Goal: Task Accomplishment & Management: Manage account settings

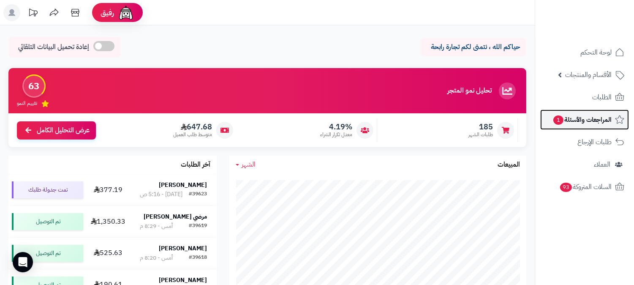
click at [575, 118] on span "المراجعات والأسئلة 1" at bounding box center [582, 120] width 59 height 12
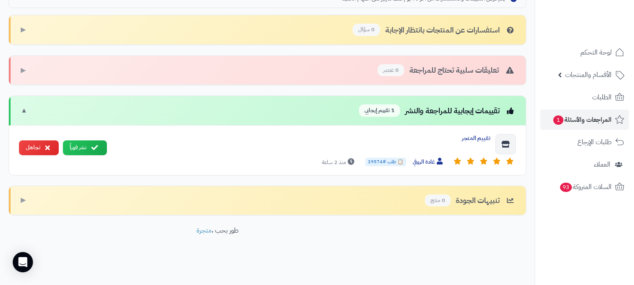
scroll to position [275, 0]
click at [383, 161] on span "📋 طلب #39574" at bounding box center [385, 162] width 41 height 8
click at [79, 149] on button "نشر فوراً" at bounding box center [85, 147] width 44 height 15
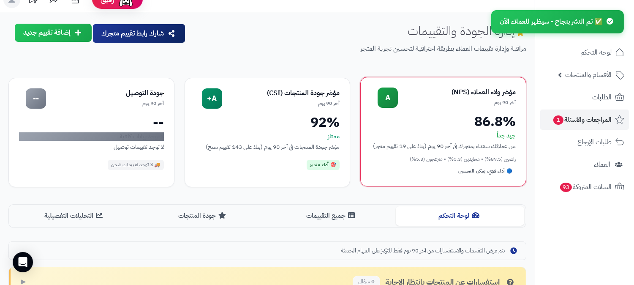
scroll to position [0, 0]
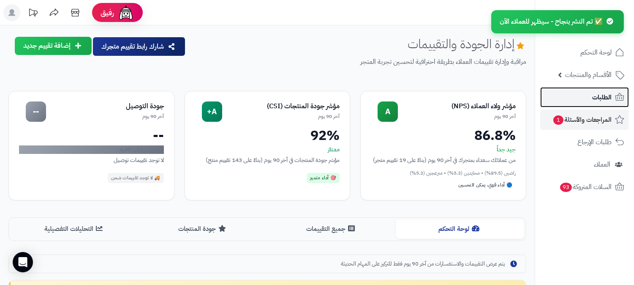
click at [593, 96] on span "الطلبات" at bounding box center [601, 97] width 19 height 12
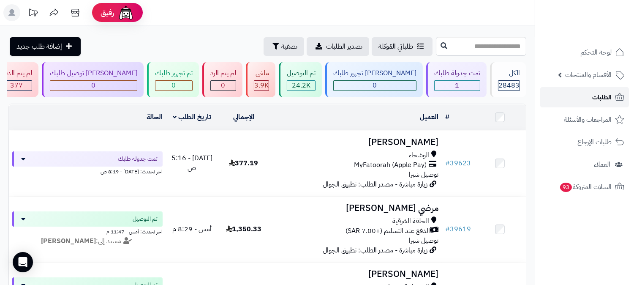
click at [581, 97] on link "الطلبات" at bounding box center [584, 97] width 89 height 20
click at [491, 45] on input "text" at bounding box center [481, 46] width 90 height 19
type input "*****"
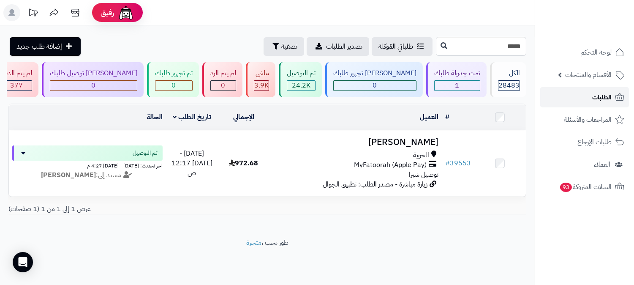
click at [610, 99] on span "الطلبات" at bounding box center [601, 97] width 19 height 12
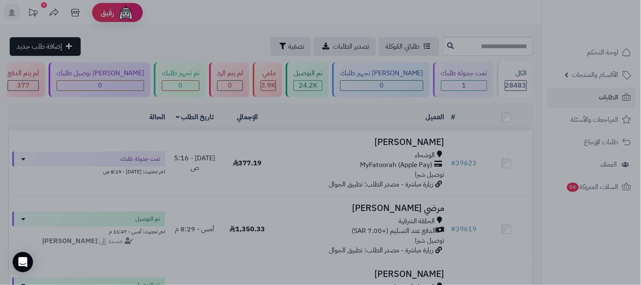
click at [607, 98] on div at bounding box center [320, 142] width 641 height 285
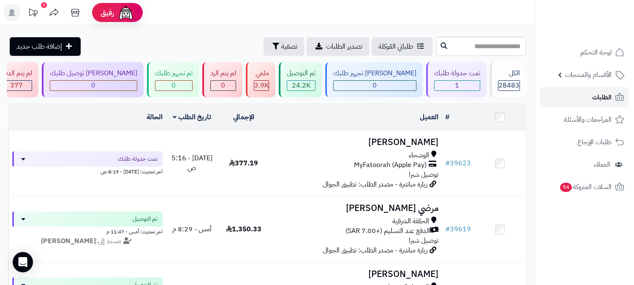
click at [607, 98] on span "الطلبات" at bounding box center [601, 97] width 19 height 12
click at [602, 98] on span "الطلبات" at bounding box center [601, 97] width 19 height 12
click at [595, 96] on span "الطلبات" at bounding box center [601, 97] width 19 height 12
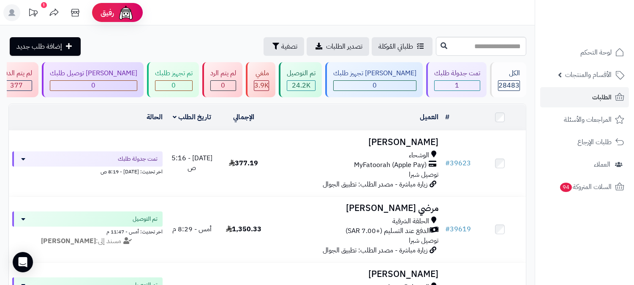
click at [594, 86] on ul "لوحة التحكم الأقسام والمنتجات المنتجات الأقسام الماركات مواصفات المنتجات مواصفا…" at bounding box center [584, 119] width 99 height 155
click at [601, 98] on span "الطلبات" at bounding box center [601, 97] width 19 height 12
click at [606, 89] on link "الطلبات" at bounding box center [584, 97] width 89 height 20
click at [601, 87] on link "الطلبات" at bounding box center [584, 97] width 89 height 20
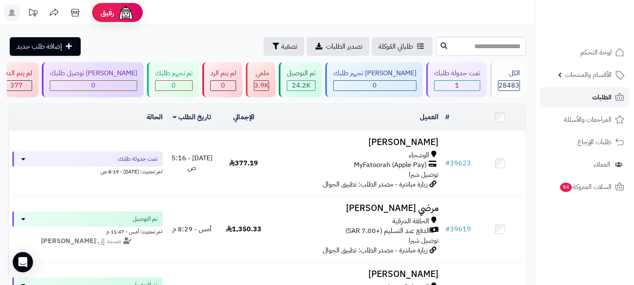
drag, startPoint x: 0, startPoint y: 0, endPoint x: 603, endPoint y: 91, distance: 609.7
click at [603, 91] on span "الطلبات" at bounding box center [601, 97] width 19 height 12
click at [603, 51] on span "لوحة التحكم" at bounding box center [596, 52] width 31 height 12
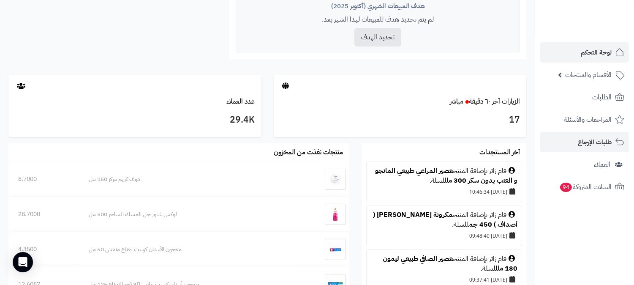
scroll to position [375, 0]
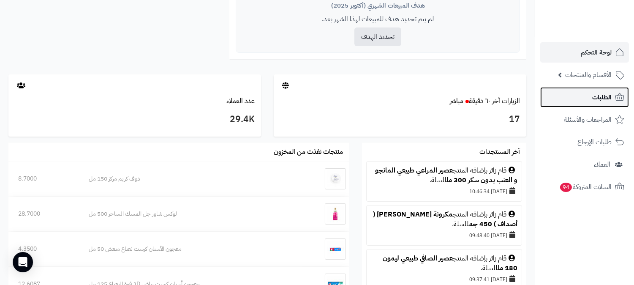
click at [600, 95] on span "الطلبات" at bounding box center [601, 97] width 19 height 12
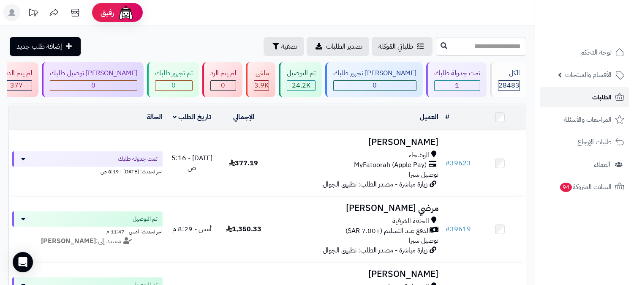
click at [600, 95] on span "الطلبات" at bounding box center [601, 97] width 19 height 12
drag, startPoint x: 0, startPoint y: 0, endPoint x: 600, endPoint y: 95, distance: 607.2
click at [600, 95] on span "الطلبات" at bounding box center [601, 97] width 19 height 12
click at [598, 98] on span "الطلبات" at bounding box center [601, 97] width 19 height 12
click at [613, 93] on link "الطلبات" at bounding box center [584, 97] width 89 height 20
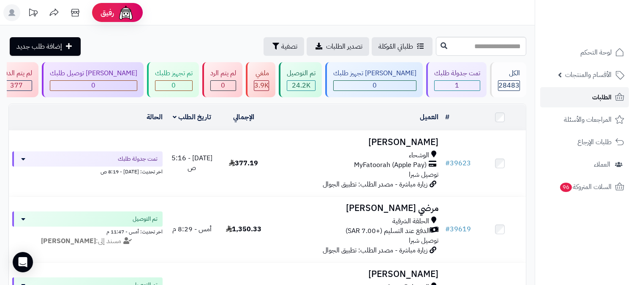
click at [613, 93] on link "الطلبات" at bounding box center [584, 97] width 89 height 20
click at [615, 93] on icon at bounding box center [620, 97] width 10 height 10
click at [621, 99] on icon at bounding box center [620, 97] width 10 height 10
click at [602, 103] on span "الطلبات" at bounding box center [601, 97] width 19 height 12
click at [74, 13] on icon at bounding box center [75, 12] width 17 height 17
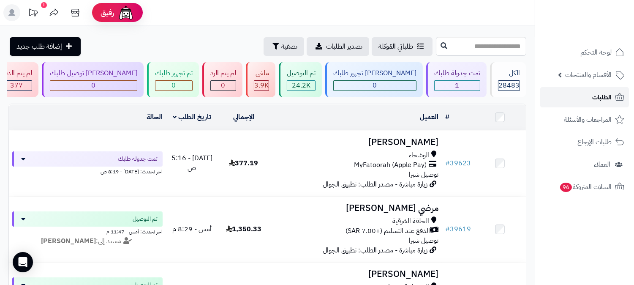
click at [604, 100] on span "الطلبات" at bounding box center [601, 97] width 19 height 12
click at [550, 102] on link "الطلبات" at bounding box center [584, 97] width 89 height 20
click at [555, 98] on link "الطلبات" at bounding box center [584, 97] width 89 height 20
click at [595, 99] on span "الطلبات" at bounding box center [601, 97] width 19 height 12
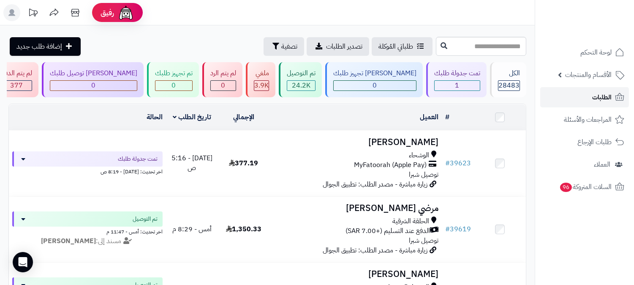
click at [581, 94] on link "الطلبات" at bounding box center [584, 97] width 89 height 20
click at [606, 102] on span "الطلبات" at bounding box center [601, 97] width 19 height 12
click at [592, 95] on link "الطلبات" at bounding box center [584, 97] width 89 height 20
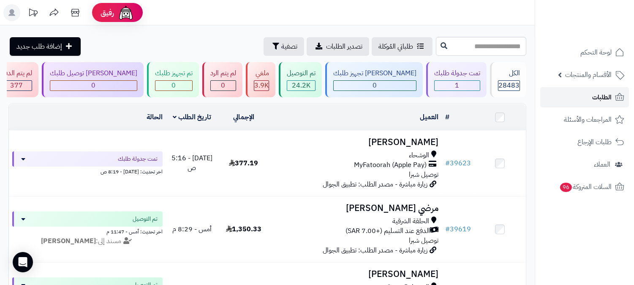
click at [583, 89] on link "الطلبات" at bounding box center [584, 97] width 89 height 20
click at [584, 99] on link "الطلبات" at bounding box center [584, 97] width 89 height 20
click at [605, 91] on span "الطلبات" at bounding box center [601, 97] width 19 height 12
click at [596, 103] on link "الطلبات" at bounding box center [584, 97] width 89 height 20
click at [615, 93] on icon at bounding box center [620, 97] width 10 height 10
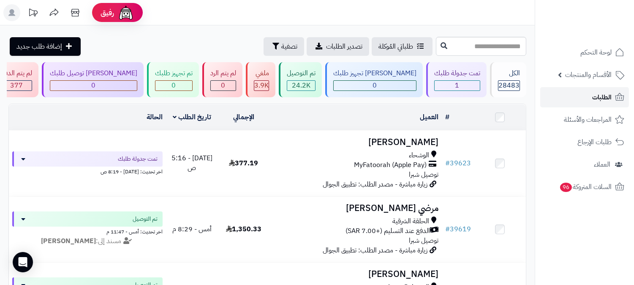
click at [597, 98] on span "الطلبات" at bounding box center [601, 97] width 19 height 12
click at [601, 98] on span "الطلبات" at bounding box center [601, 97] width 19 height 12
click at [585, 92] on link "الطلبات" at bounding box center [584, 97] width 89 height 20
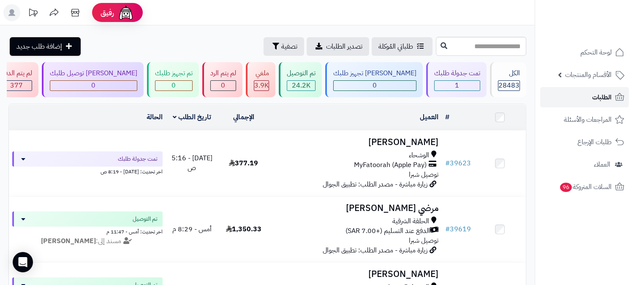
click at [585, 92] on link "الطلبات" at bounding box center [584, 97] width 89 height 20
click at [583, 100] on link "الطلبات" at bounding box center [584, 97] width 89 height 20
click at [580, 98] on link "الطلبات" at bounding box center [584, 97] width 89 height 20
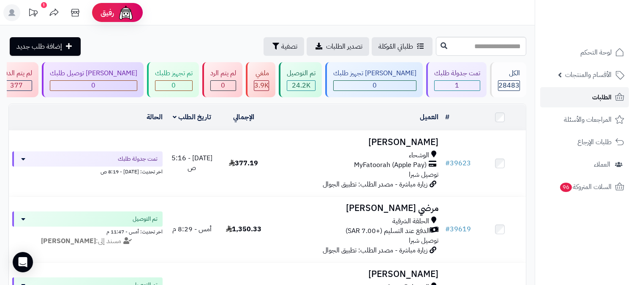
click at [588, 99] on link "الطلبات" at bounding box center [584, 97] width 89 height 20
click at [592, 103] on link "الطلبات" at bounding box center [584, 97] width 89 height 20
click at [617, 94] on icon at bounding box center [620, 97] width 10 height 10
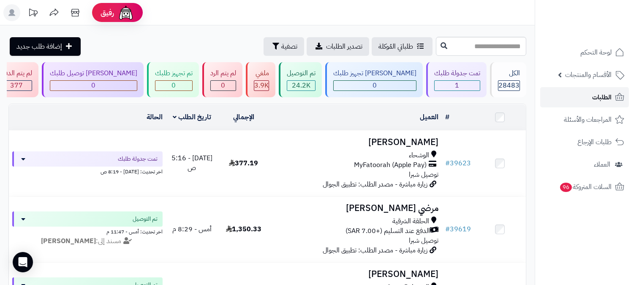
click at [588, 99] on link "الطلبات" at bounding box center [584, 97] width 89 height 20
click at [597, 51] on span "لوحة التحكم" at bounding box center [596, 52] width 31 height 12
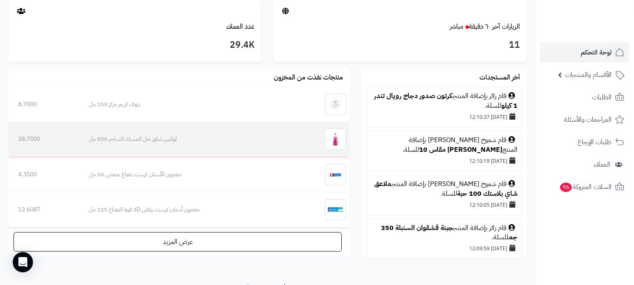
scroll to position [395, 0]
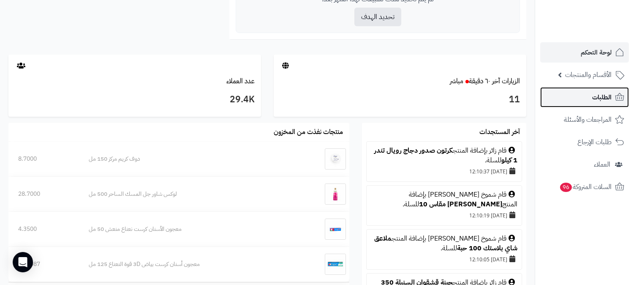
click at [594, 104] on link "الطلبات" at bounding box center [584, 97] width 89 height 20
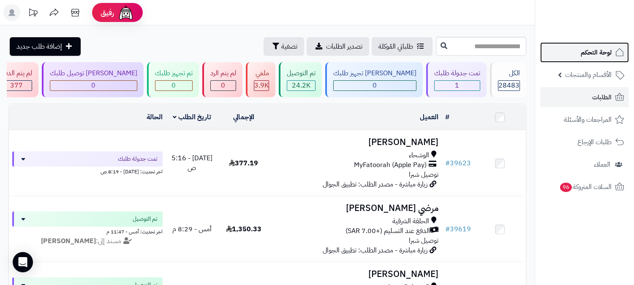
click at [604, 49] on span "لوحة التحكم" at bounding box center [596, 52] width 31 height 12
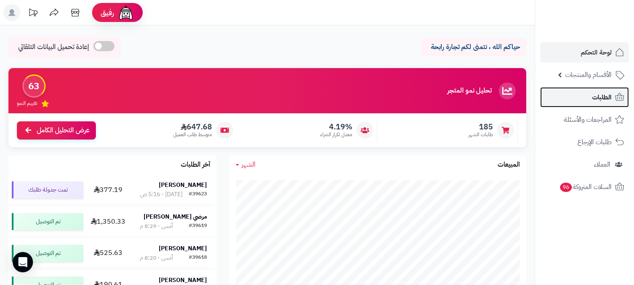
click at [614, 93] on link "الطلبات" at bounding box center [584, 97] width 89 height 20
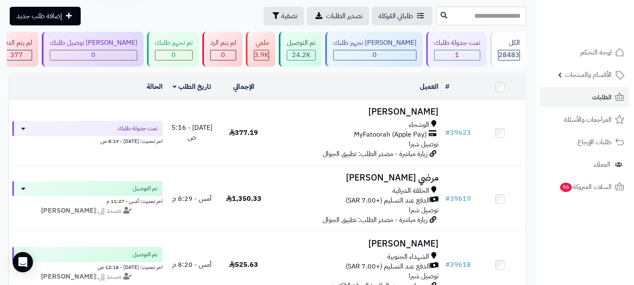
scroll to position [47, 0]
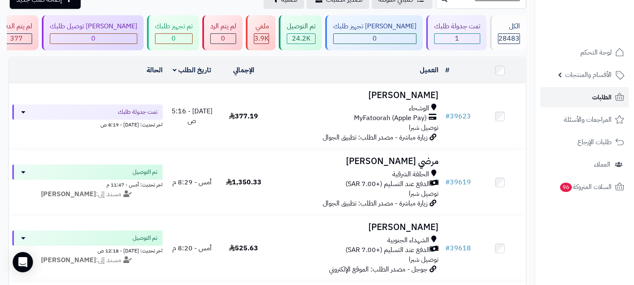
click at [618, 100] on icon at bounding box center [619, 97] width 9 height 8
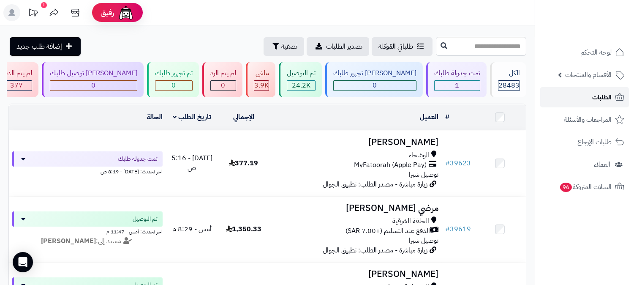
click at [597, 95] on span "الطلبات" at bounding box center [601, 97] width 19 height 12
drag, startPoint x: 583, startPoint y: 101, endPoint x: 580, endPoint y: 98, distance: 4.6
click at [583, 100] on link "الطلبات" at bounding box center [584, 97] width 89 height 20
click at [589, 102] on link "الطلبات" at bounding box center [584, 97] width 89 height 20
